Goal: Information Seeking & Learning: Learn about a topic

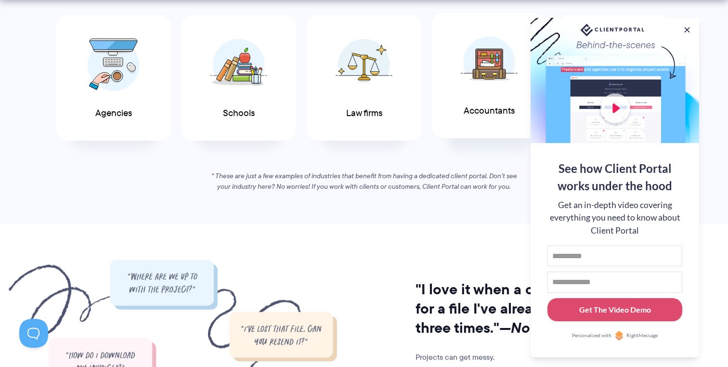
scroll to position [578, 0]
click at [686, 27] on button at bounding box center [687, 30] width 12 height 12
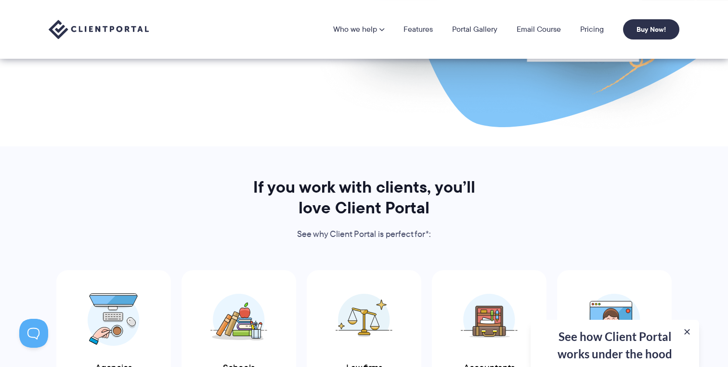
scroll to position [252, 0]
